Goal: Transaction & Acquisition: Purchase product/service

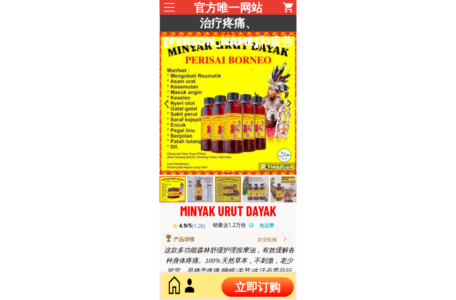
click at [254, 285] on p "立即订购" at bounding box center [258, 287] width 72 height 20
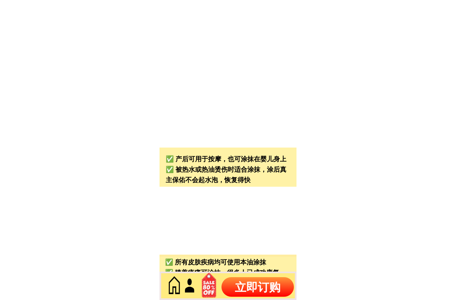
scroll to position [2793, 0]
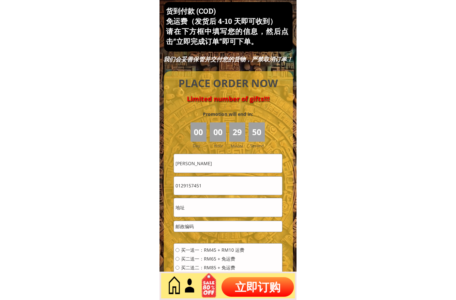
drag, startPoint x: 234, startPoint y: 175, endPoint x: 236, endPoint y: 168, distance: 7.1
click at [234, 174] on form "买一送一：RM45 + RM10 运费 买二送一：RM65 + 免运费 买二送二：RM85 + 免运费 买三送二：RM95 + 免运费 买四送三：RM125 …" at bounding box center [228, 240] width 109 height 173
click at [237, 163] on input "[PERSON_NAME]" at bounding box center [228, 163] width 108 height 18
drag, startPoint x: 237, startPoint y: 163, endPoint x: 224, endPoint y: 166, distance: 14.0
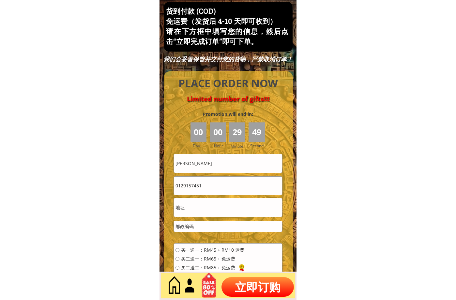
click at [224, 168] on input "[PERSON_NAME]" at bounding box center [228, 163] width 108 height 18
click at [224, 165] on input "[PERSON_NAME]" at bounding box center [228, 163] width 108 height 18
click at [223, 165] on input "[PERSON_NAME]" at bounding box center [228, 163] width 108 height 18
paste input "Oh [PERSON_NAME]"
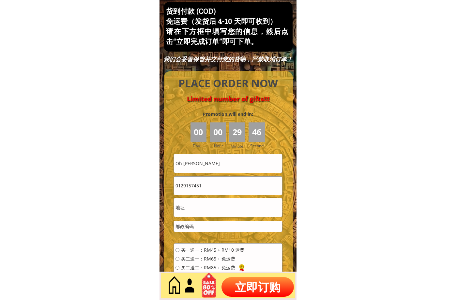
type input "Oh [PERSON_NAME]"
click at [225, 208] on input "text" at bounding box center [228, 207] width 108 height 18
paste input "[STREET_ADDRESS][PERSON_NAME][DATE]"
type input "[STREET_ADDRESS][PERSON_NAME][DATE]"
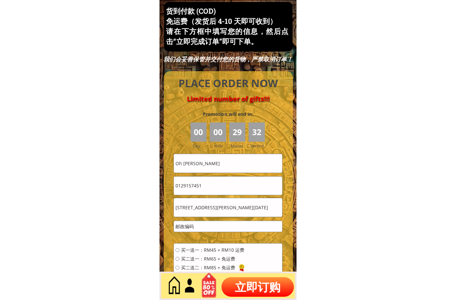
scroll to position [0, 0]
click at [207, 227] on input "number" at bounding box center [228, 226] width 108 height 11
paste input "12300"
type input "12300"
click at [218, 179] on input "0129157451" at bounding box center [228, 186] width 108 height 18
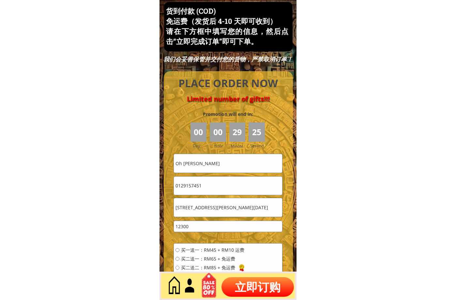
click at [218, 179] on input "0129157451" at bounding box center [228, 186] width 108 height 18
click at [211, 185] on input "0129157451" at bounding box center [228, 186] width 108 height 18
paste input "08782172"
type input "0108782172"
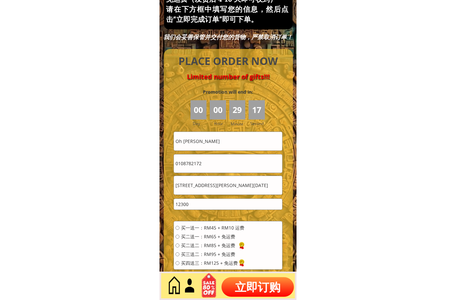
scroll to position [2847, 0]
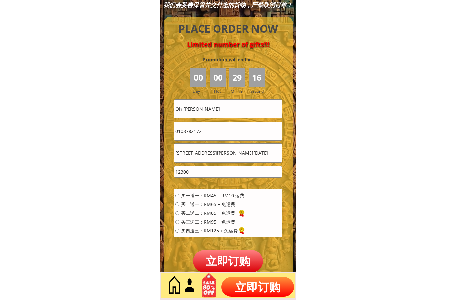
click at [213, 202] on span "买二送一：RM65 + 免运费" at bounding box center [212, 204] width 63 height 5
radio input "true"
click at [234, 263] on p "立即订购" at bounding box center [228, 261] width 70 height 22
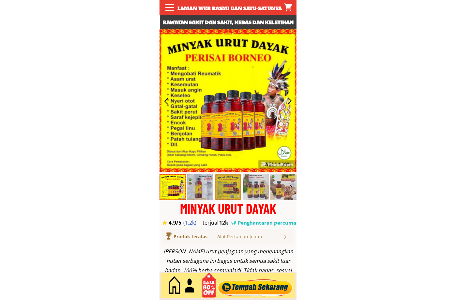
click at [275, 297] on div at bounding box center [228, 286] width 137 height 28
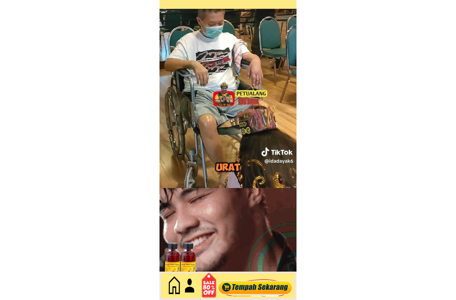
click at [270, 289] on div at bounding box center [255, 286] width 79 height 22
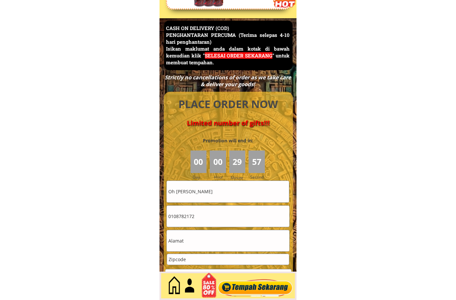
scroll to position [2833, 0]
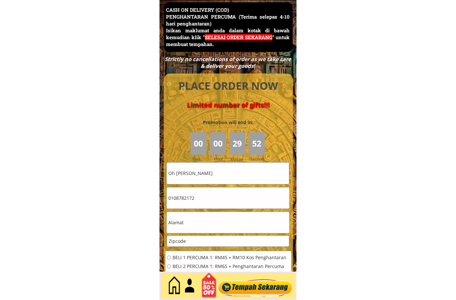
click at [215, 177] on input "Oh [PERSON_NAME]" at bounding box center [228, 173] width 122 height 21
drag, startPoint x: 215, startPoint y: 177, endPoint x: 207, endPoint y: 173, distance: 8.9
click at [207, 173] on input "Oh [PERSON_NAME]" at bounding box center [228, 173] width 122 height 21
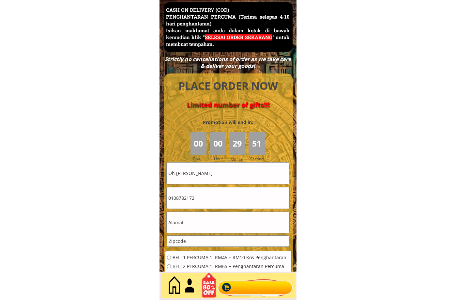
click at [207, 173] on input "Oh [PERSON_NAME]" at bounding box center [228, 173] width 122 height 21
paste input "Jamaliah Nawawi"
type input "Jamaliah Nawawi"
click at [197, 230] on input "text" at bounding box center [228, 222] width 122 height 21
paste input "No.2, hala Bali 20, medan Bali emas Tronoh Perak"
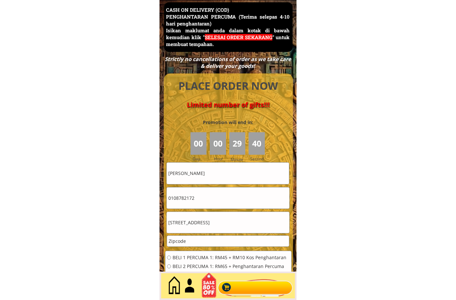
type input "No.2, hala Bali 20, medan Bali emas Tronoh Perak"
click at [196, 237] on input "number" at bounding box center [228, 241] width 122 height 11
click at [192, 240] on input "number" at bounding box center [228, 241] width 122 height 11
paste input "31750"
type input "31750"
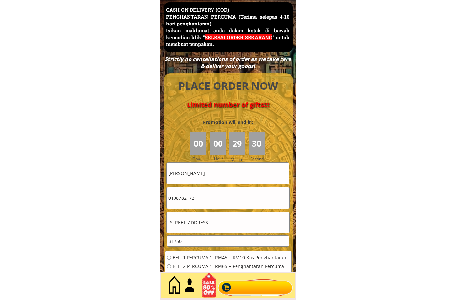
click at [203, 201] on input "0108782172" at bounding box center [228, 197] width 122 height 21
type input "0164167156"
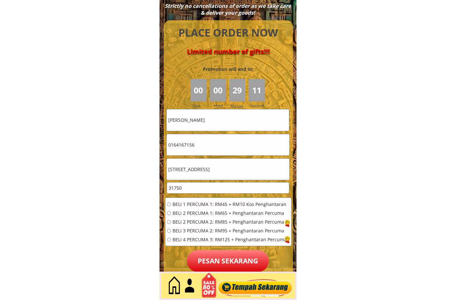
scroll to position [2887, 0]
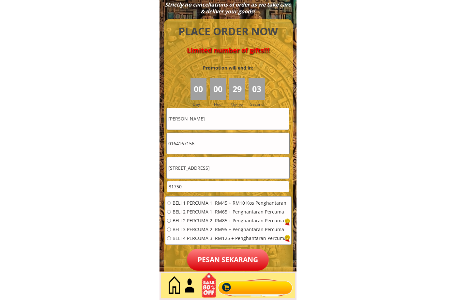
click at [177, 214] on span "BELI 2 PERCUMA 1: RM65 + Penghantaran Percuma" at bounding box center [230, 212] width 114 height 5
radio input "true"
click at [210, 247] on div "BELI 1 PERCUMA 1: RM45 + RM10 Kos Penghantaran BELI 2 PERCUMA 1: RM65 + Penghan…" at bounding box center [229, 223] width 126 height 53
click at [216, 255] on p "Pesan sekarang" at bounding box center [228, 260] width 82 height 22
